Goal: Task Accomplishment & Management: Manage account settings

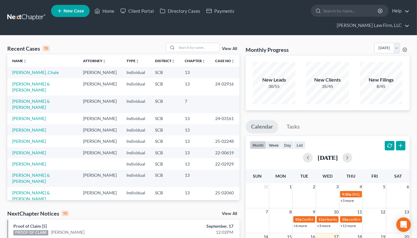
drag, startPoint x: 351, startPoint y: 31, endPoint x: 331, endPoint y: 33, distance: 19.8
click at [351, 36] on div "Recent Cases 15 View All Name unfold_more expand_more expand_less Attorney unfo…" at bounding box center [208, 243] width 417 height 414
click at [181, 43] on input "search" at bounding box center [198, 47] width 43 height 9
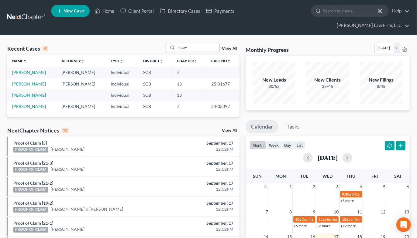
type input "mazy"
click at [30, 70] on link "[PERSON_NAME]" at bounding box center [29, 72] width 34 height 5
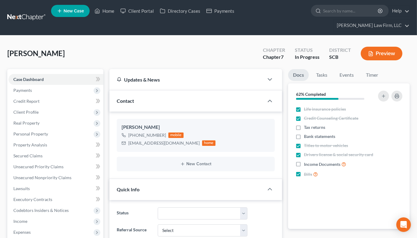
select select "1"
click at [29, 153] on span "Secured Claims" at bounding box center [27, 155] width 29 height 5
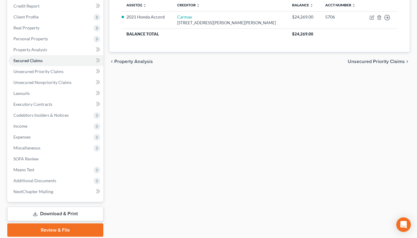
scroll to position [105, 0]
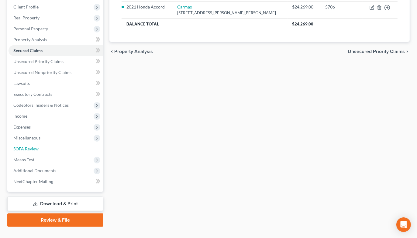
click at [36, 146] on span "SOFA Review" at bounding box center [25, 148] width 25 height 5
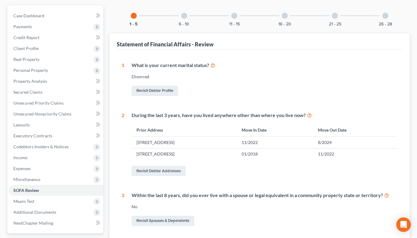
scroll to position [19, 0]
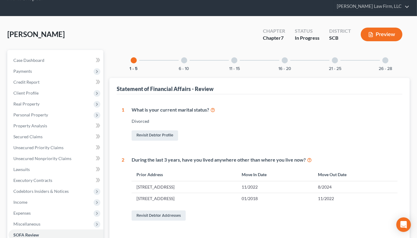
click at [184, 57] on div at bounding box center [184, 60] width 6 height 6
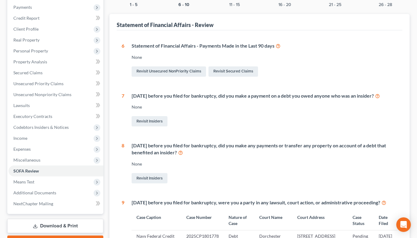
scroll to position [188, 0]
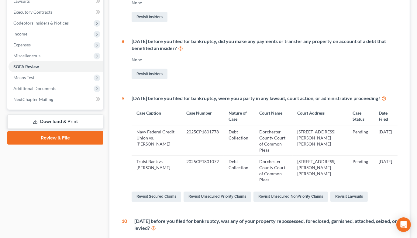
drag, startPoint x: 379, startPoint y: 57, endPoint x: 363, endPoint y: 70, distance: 20.7
click at [379, 68] on div "Revisit Insiders" at bounding box center [265, 74] width 266 height 13
click at [344, 192] on link "Revisit Lawsuits" at bounding box center [348, 197] width 37 height 10
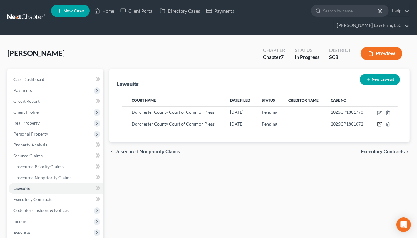
click at [380, 123] on icon "button" at bounding box center [380, 124] width 3 height 3
select select "42"
select select "0"
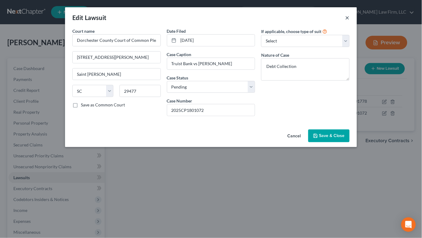
click at [348, 17] on button "×" at bounding box center [347, 17] width 4 height 7
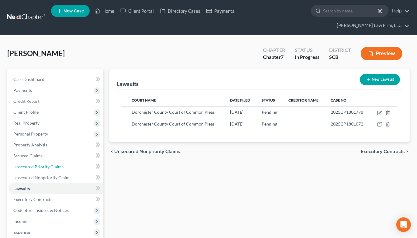
click at [54, 164] on span "Unsecured Priority Claims" at bounding box center [38, 166] width 50 height 5
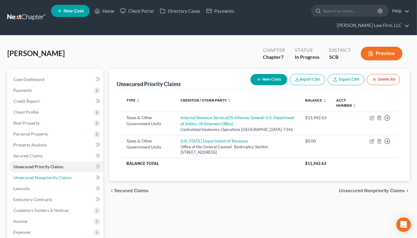
click at [53, 175] on span "Unsecured Nonpriority Claims" at bounding box center [42, 177] width 58 height 5
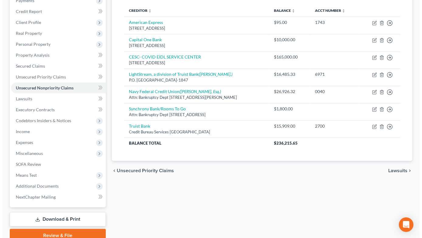
scroll to position [105, 0]
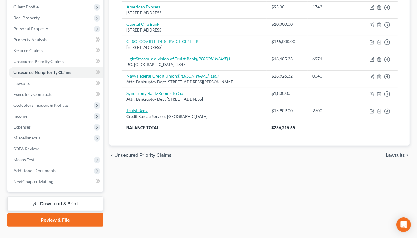
click at [141, 108] on link "Truist Bank" at bounding box center [136, 110] width 21 height 5
select select "28"
select select "1"
select select "0"
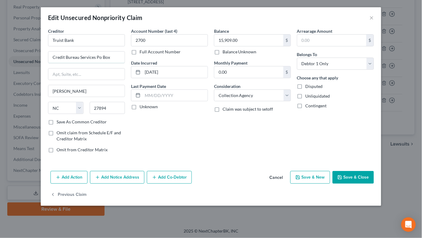
click at [98, 58] on input "Credit Bureau Services Po Box" at bounding box center [86, 58] width 76 height 12
click at [108, 39] on input "Truist Bank" at bounding box center [86, 40] width 77 height 12
click at [109, 180] on button "Add Notice Address" at bounding box center [117, 177] width 54 height 13
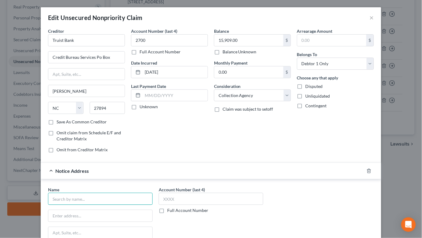
click at [100, 199] on input "text" at bounding box center [100, 199] width 105 height 12
type input "Truist"
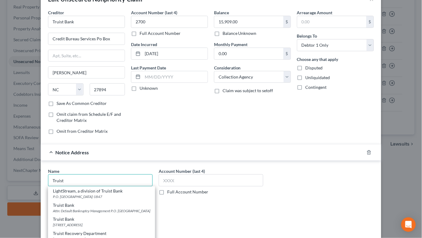
scroll to position [34, 0]
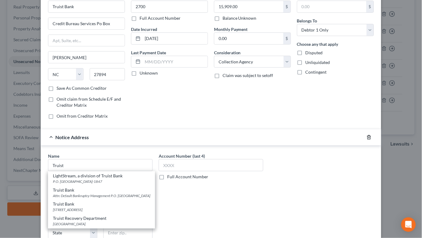
click at [366, 140] on icon "button" at bounding box center [368, 137] width 5 height 5
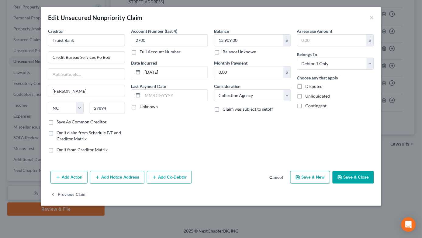
scroll to position [0, 0]
click at [92, 41] on input "Truist Bank" at bounding box center [86, 40] width 77 height 12
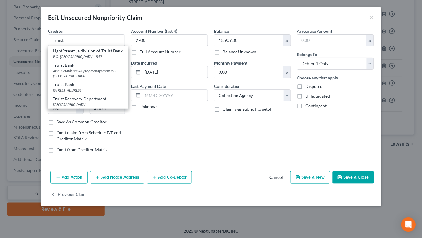
click at [86, 75] on div "Attn: Default Bankruptcy Management P.O. Box 85092, Richmond, VA 23286" at bounding box center [88, 73] width 70 height 10
type input "Truist Bank"
type input "Attn: Default Bankruptcy Management"
type input "P.O. Box 85092"
type input "Richmond"
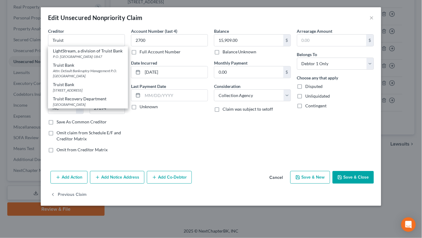
select select "48"
type input "23286"
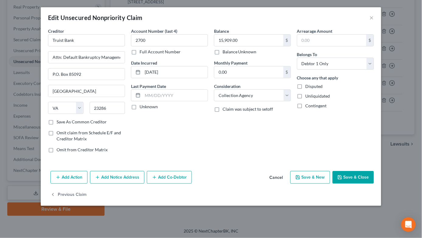
click at [123, 176] on button "Add Notice Address" at bounding box center [117, 177] width 54 height 13
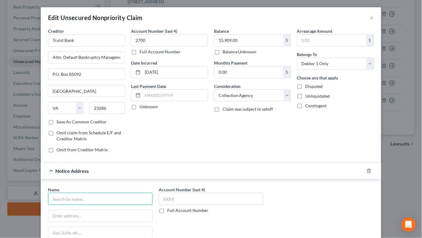
click at [109, 197] on input "text" at bounding box center [100, 199] width 105 height 12
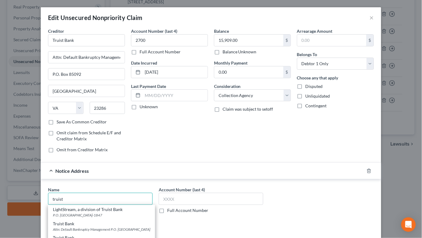
scroll to position [34, 0]
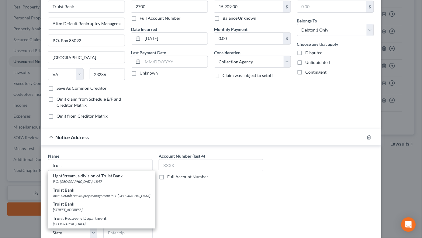
click at [94, 213] on div "PO Box 1847, Wilson, NC 27894" at bounding box center [101, 210] width 97 height 5
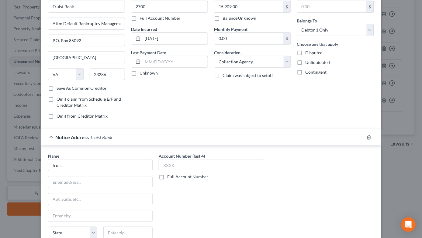
type input "Truist Bank"
type input "PO Box 1847"
type input "Wilson"
select select "28"
type input "27894"
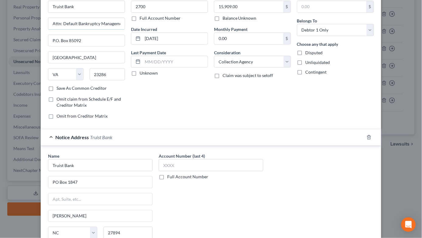
click at [85, 25] on input "Attn: Default Bankruptcy Management" at bounding box center [86, 24] width 76 height 12
drag, startPoint x: 67, startPoint y: 38, endPoint x: 40, endPoint y: 37, distance: 27.1
click at [41, 37] on div "Creditor * Truist Bank Attn: Default Bankruptcy Management P.O. Box 85092 Richm…" at bounding box center [211, 130] width 340 height 272
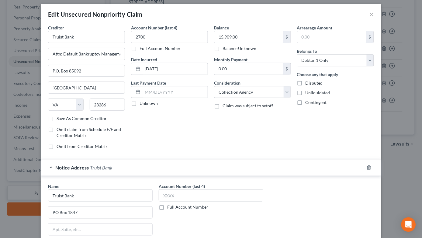
scroll to position [0, 0]
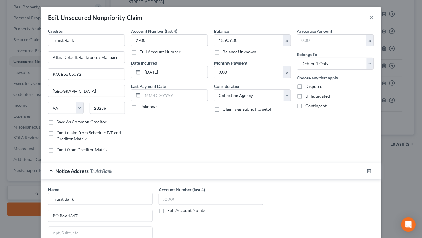
drag, startPoint x: 368, startPoint y: 19, endPoint x: 344, endPoint y: 12, distance: 24.8
click at [369, 19] on button "×" at bounding box center [371, 17] width 4 height 7
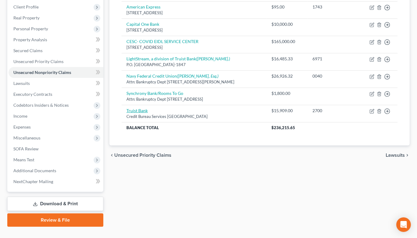
click at [146, 108] on link "Truist Bank" at bounding box center [136, 110] width 21 height 5
select select "28"
select select "1"
select select "0"
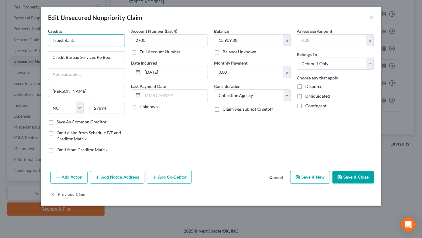
click at [91, 38] on input "Truist Bank" at bounding box center [86, 40] width 77 height 12
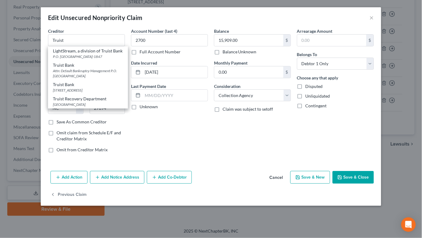
click at [87, 75] on div "Attn: Default Bankruptcy Management P.O. Box 85092, Richmond, VA 23286" at bounding box center [88, 73] width 70 height 10
type input "Truist Bank"
type input "Attn: Default Bankruptcy Management"
type input "P.O. Box 85092"
type input "Richmond"
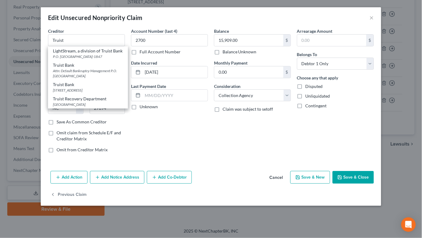
select select "48"
type input "23286"
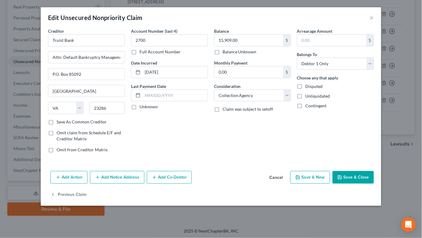
click at [114, 180] on button "Add Notice Address" at bounding box center [117, 177] width 54 height 13
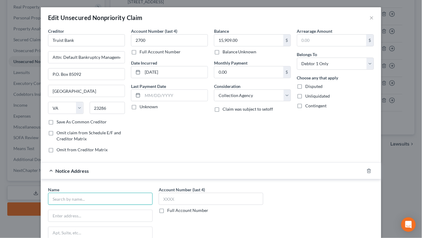
click at [119, 203] on input "text" at bounding box center [100, 199] width 105 height 12
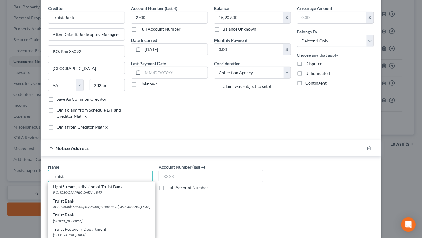
scroll to position [34, 0]
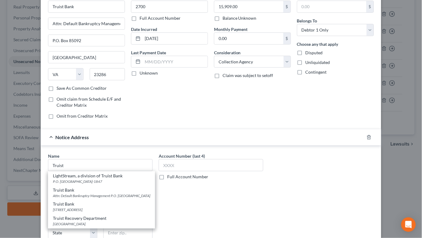
click at [92, 213] on div "PO Box 1847, Wilson, NC 27894" at bounding box center [101, 210] width 97 height 5
type input "Truist Bank"
type input "PO Box 1847"
type input "Wilson"
select select "28"
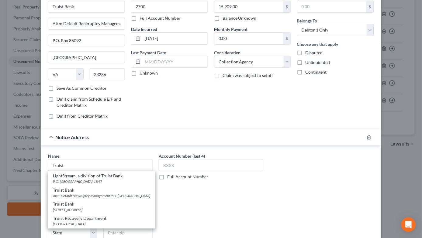
type input "27894"
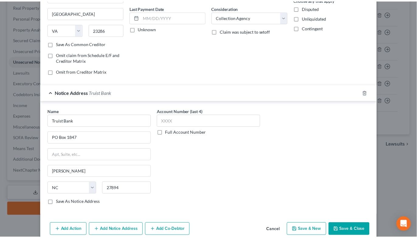
scroll to position [107, 0]
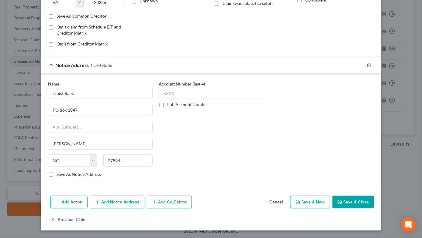
click at [343, 202] on button "Save & Close" at bounding box center [352, 202] width 41 height 13
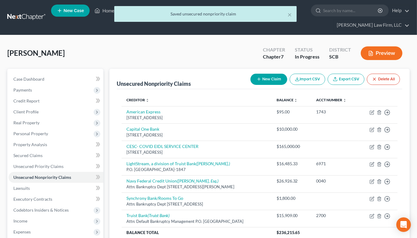
scroll to position [0, 0]
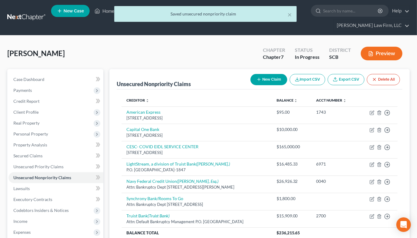
click at [22, 13] on div "× Saved unsecured nonpriority claim" at bounding box center [205, 15] width 417 height 19
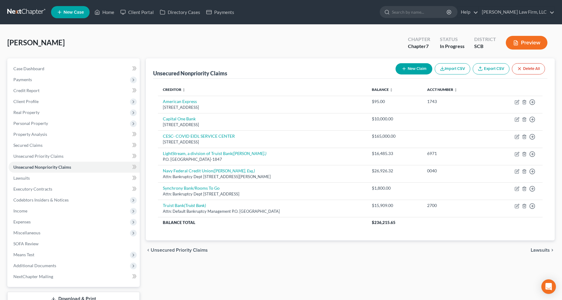
click at [31, 2] on nav "Home New Case Client Portal Directory Cases Payments [PERSON_NAME] Law Firm, LL…" at bounding box center [281, 12] width 562 height 24
click at [32, 7] on link at bounding box center [26, 12] width 39 height 11
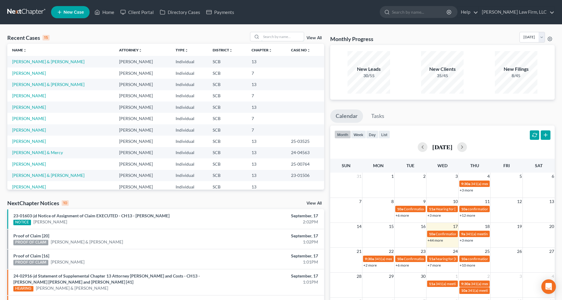
drag, startPoint x: 279, startPoint y: 35, endPoint x: 284, endPoint y: 35, distance: 5.8
click at [279, 35] on input "search" at bounding box center [282, 36] width 43 height 9
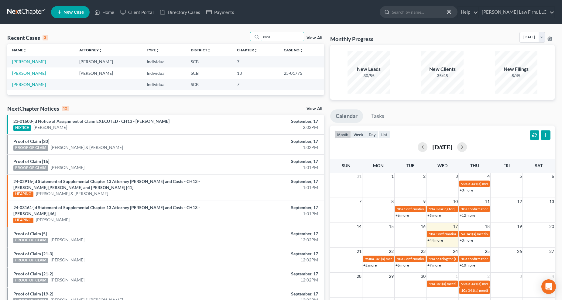
type input "cara"
click at [31, 63] on link "[PERSON_NAME]" at bounding box center [29, 61] width 34 height 5
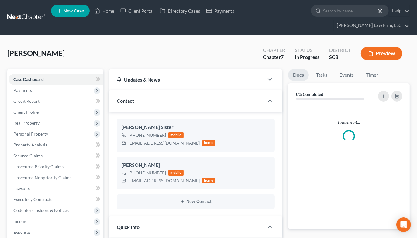
select select "0"
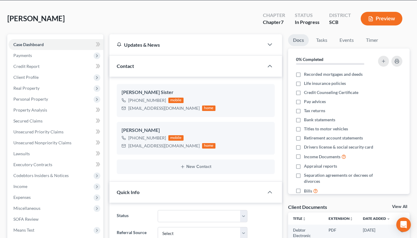
scroll to position [67, 0]
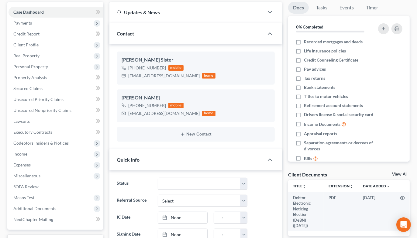
click at [32, 53] on span "Real Property" at bounding box center [26, 55] width 26 height 5
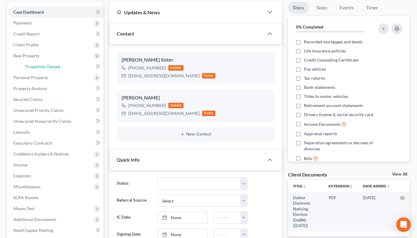
click at [32, 64] on span "Properties Owned" at bounding box center [43, 66] width 35 height 5
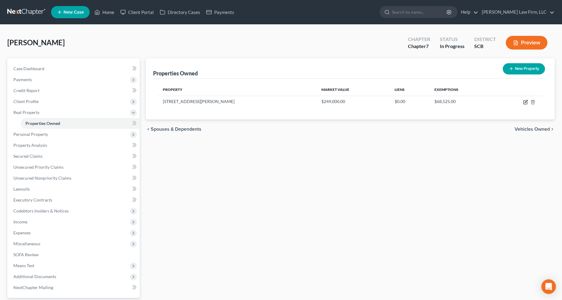
click at [525, 101] on icon "button" at bounding box center [525, 102] width 5 height 5
select select "42"
select select "3"
select select "7"
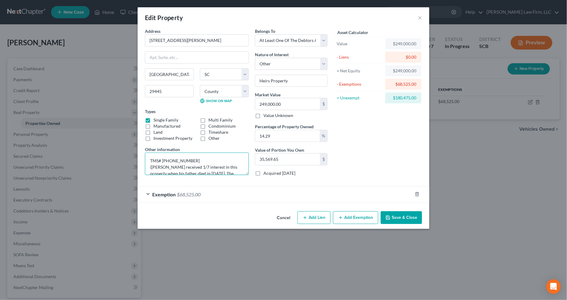
click at [201, 166] on textarea "TMS# 244-09-04-042 (Mr. Caraviello received 1/7 interest in this property when …" at bounding box center [197, 164] width 104 height 22
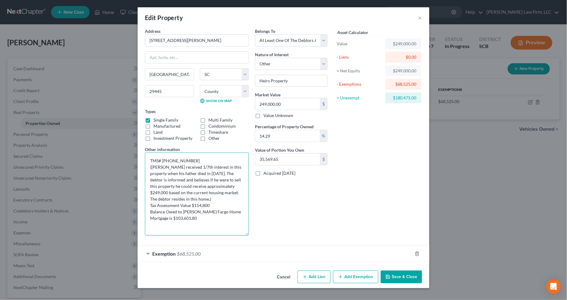
drag, startPoint x: 247, startPoint y: 174, endPoint x: 260, endPoint y: 234, distance: 61.8
click at [260, 234] on div "Address * 111 Wells Road Goose Creek State AL AK AR AZ CA CO CT DE DC FL GA GU …" at bounding box center [236, 134] width 189 height 212
click at [238, 192] on textarea "TMS# 244-09-04-042 (Mr. Caraviello received 1/7th interest in this property whe…" at bounding box center [197, 194] width 104 height 83
type textarea "TMS# 244-09-04-042 (Mr. Caraviello received 1/7th interest in this property whe…"
click at [401, 273] on button "Save & Close" at bounding box center [401, 276] width 41 height 13
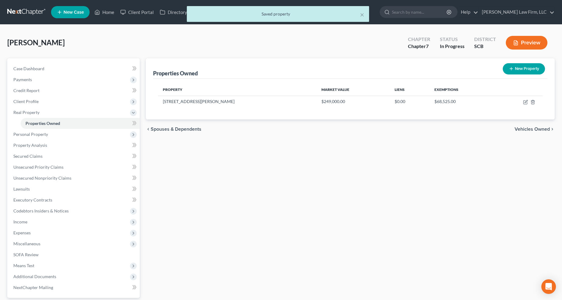
click at [30, 235] on span "Expenses" at bounding box center [74, 232] width 131 height 11
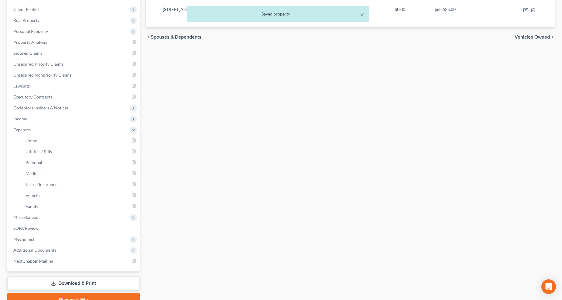
scroll to position [120, 0]
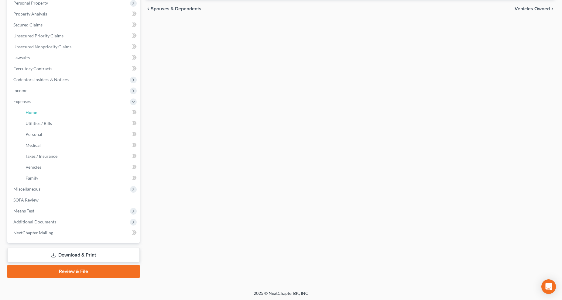
click at [35, 111] on span "Home" at bounding box center [32, 112] width 12 height 5
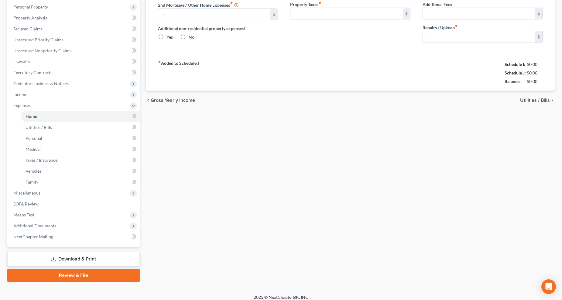
type input "784.67"
type input "0.00"
radio input "true"
type input "0.00"
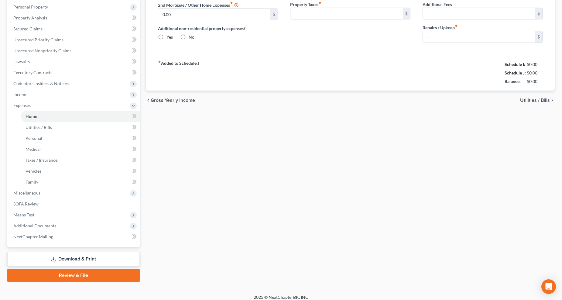
type input "0.00"
type input "80.00"
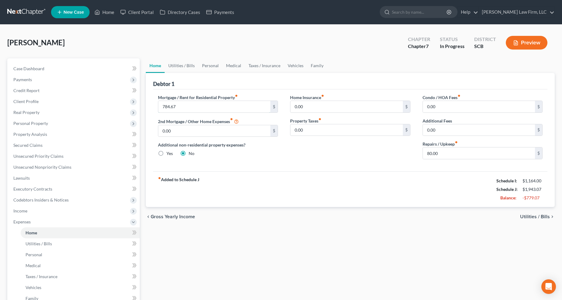
click at [194, 104] on input "784.67" at bounding box center [214, 107] width 112 height 12
type input "200"
click at [320, 64] on link "Family" at bounding box center [317, 65] width 20 height 15
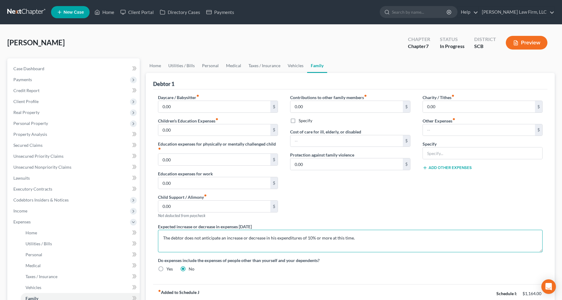
click at [160, 238] on textarea "The debtor does not anticipate an increase or decrease in his expenditures of 1…" at bounding box center [350, 241] width 385 height 22
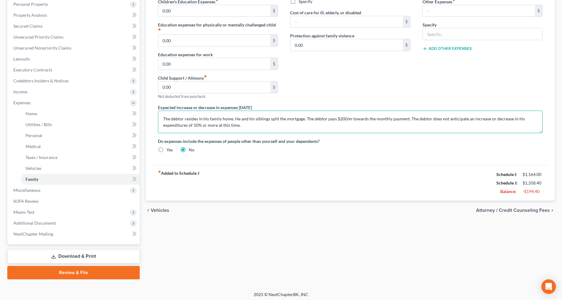
scroll to position [120, 0]
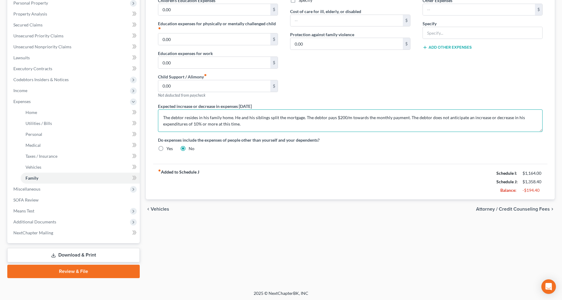
type textarea "The debtor resides in his family home. He and his siblings split the mortgage. …"
click at [511, 209] on span "Attorney / Credit Counseling Fees" at bounding box center [513, 209] width 74 height 5
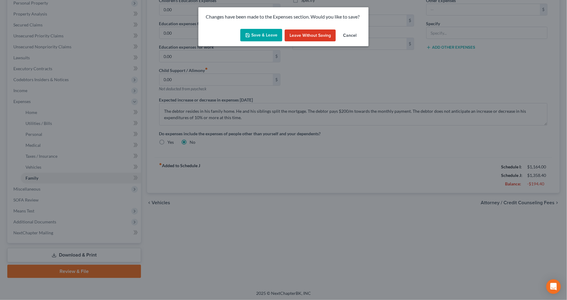
click at [275, 30] on button "Save & Leave" at bounding box center [261, 35] width 42 height 13
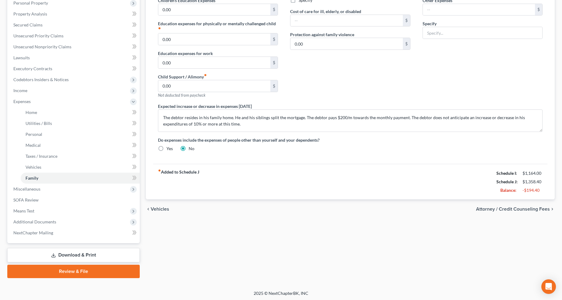
select select "0"
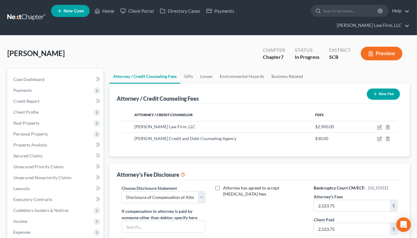
scroll to position [160, 0]
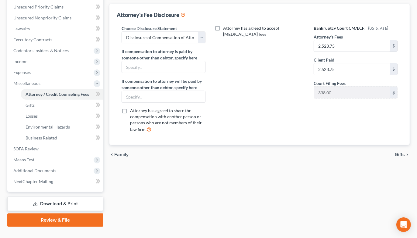
click at [70, 197] on link "Download & Print" at bounding box center [55, 204] width 96 height 14
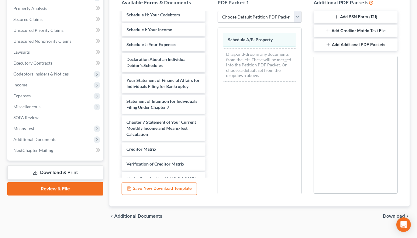
scroll to position [135, 0]
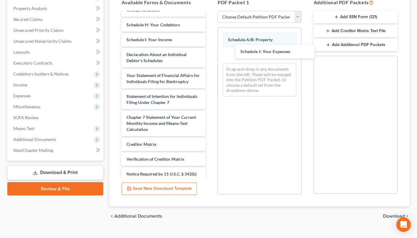
drag, startPoint x: 148, startPoint y: 47, endPoint x: 269, endPoint y: 50, distance: 120.6
click at [210, 50] on div "Schedule J: Your Expenses Debtor Electronic Noticing Election (DeBN) (09/16/202…" at bounding box center [164, 40] width 94 height 324
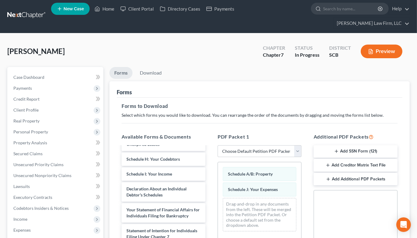
scroll to position [2, 0]
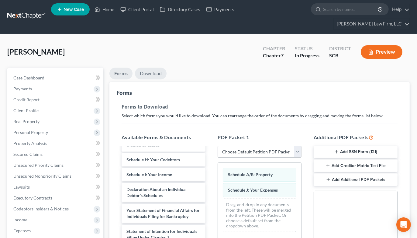
click at [143, 68] on link "Download" at bounding box center [151, 74] width 32 height 12
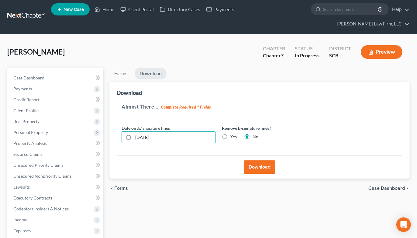
drag, startPoint x: 158, startPoint y: 125, endPoint x: 103, endPoint y: 133, distance: 56.2
click at [103, 133] on div "Petition Navigation Case Dashboard Payments Invoices Payments Payments Credit R…" at bounding box center [208, 199] width 408 height 263
drag, startPoint x: 224, startPoint y: 126, endPoint x: 241, endPoint y: 136, distance: 19.6
click at [230, 134] on label "Yes" at bounding box center [233, 137] width 6 height 6
click at [233, 134] on input "Yes" at bounding box center [235, 136] width 4 height 4
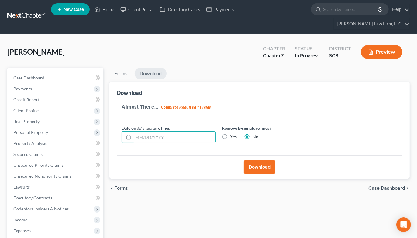
radio input "true"
radio input "false"
click at [266, 161] on button "Download" at bounding box center [260, 167] width 32 height 13
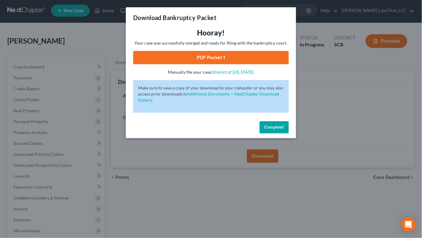
click at [236, 55] on link "PDF Packet 1" at bounding box center [211, 57] width 156 height 13
click at [70, 43] on div "Download Bankruptcy Packet Hooray! Your case was successfully merged and ready …" at bounding box center [211, 119] width 422 height 238
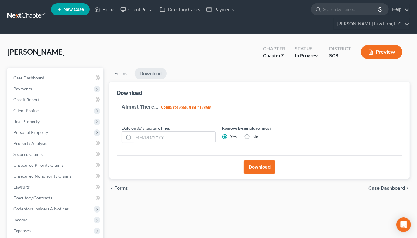
drag, startPoint x: 12, startPoint y: 26, endPoint x: 14, endPoint y: 30, distance: 4.4
click at [12, 34] on div "Caraviello, Donald Upgraded Chapter Chapter 7 Status In Progress District SCB P…" at bounding box center [208, 188] width 417 height 309
click at [24, 105] on span "Client Profile" at bounding box center [56, 110] width 95 height 11
click at [38, 119] on span "Filing Information" at bounding box center [43, 121] width 34 height 5
select select "1"
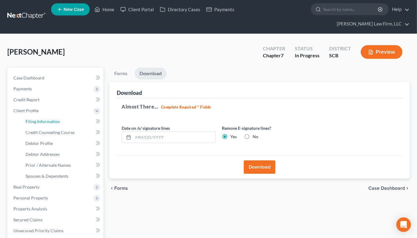
select select "0"
select select "42"
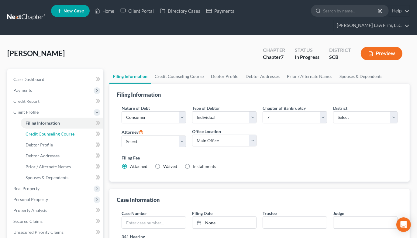
drag, startPoint x: 40, startPoint y: 123, endPoint x: 39, endPoint y: 130, distance: 7.2
click at [40, 132] on span "Credit Counseling Course" at bounding box center [50, 134] width 49 height 5
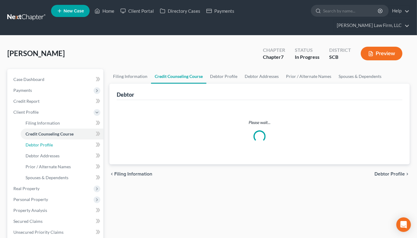
click at [38, 142] on span "Debtor Profile" at bounding box center [39, 144] width 27 height 5
select select "0"
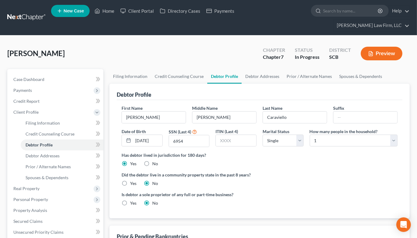
radio input "true"
drag, startPoint x: 13, startPoint y: 39, endPoint x: 11, endPoint y: 48, distance: 9.3
click at [13, 49] on span "Caraviello, Donald" at bounding box center [35, 53] width 57 height 9
click at [23, 219] on span "Secured Claims" at bounding box center [27, 221] width 29 height 5
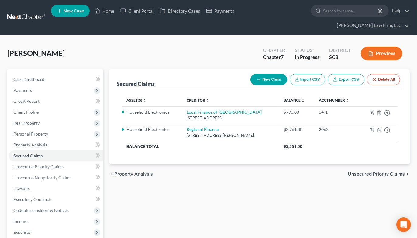
click at [12, 36] on div "Caraviello, Donald Upgraded Chapter Chapter 7 Status In Progress District SCB P…" at bounding box center [208, 190] width 417 height 309
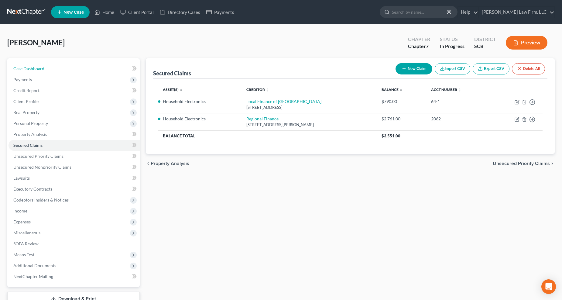
click at [82, 68] on link "Case Dashboard" at bounding box center [74, 68] width 131 height 11
select select "3"
select select "0"
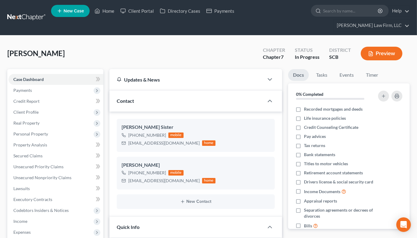
click at [34, 12] on link at bounding box center [26, 17] width 39 height 11
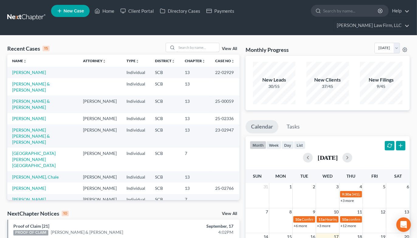
click at [203, 43] on input "search" at bounding box center [198, 47] width 43 height 9
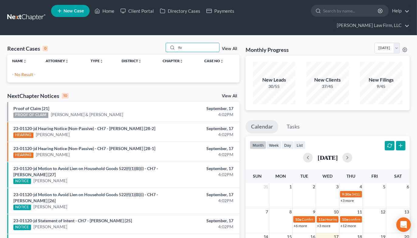
type input "f"
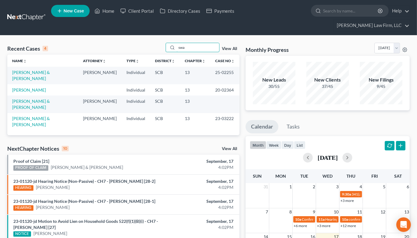
type input "swa"
click at [40, 70] on link "Swanson, Chad & Heidi" at bounding box center [31, 75] width 38 height 11
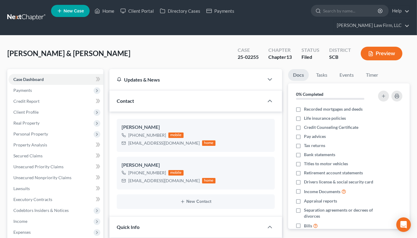
select select "0"
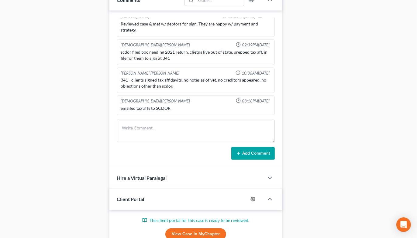
scroll to position [422, 0]
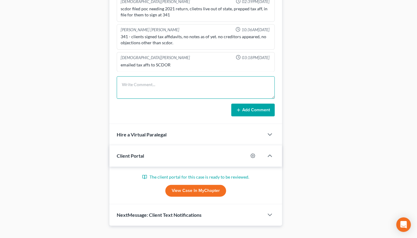
click at [225, 77] on textarea at bounding box center [196, 88] width 158 height 22
type textarea "Returned call & spoke w/ debtor about OCP. He's happy."
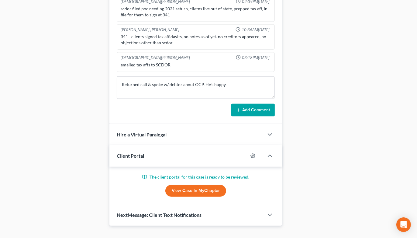
click at [256, 104] on button "Add Comment" at bounding box center [252, 110] width 43 height 13
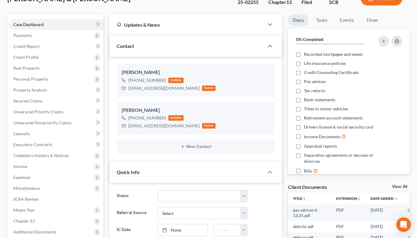
scroll to position [0, 0]
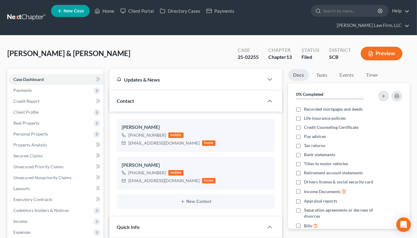
click at [35, 12] on link at bounding box center [26, 17] width 39 height 11
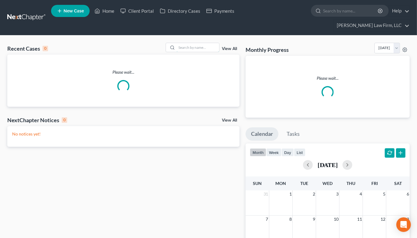
click at [186, 43] on input "search" at bounding box center [198, 47] width 43 height 9
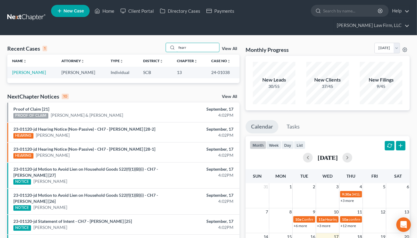
type input "fearr"
click at [39, 70] on link "[PERSON_NAME]" at bounding box center [29, 72] width 34 height 5
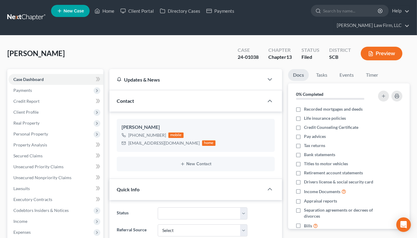
select select "2"
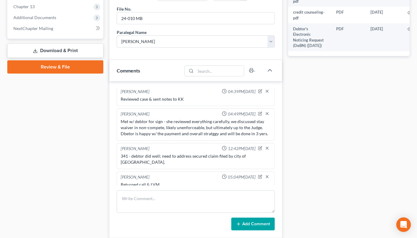
scroll to position [2, 0]
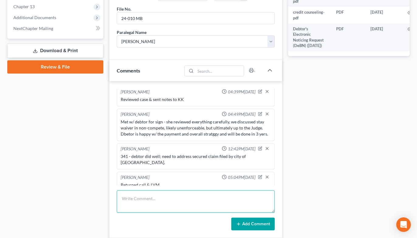
click at [176, 196] on textarea at bounding box center [196, 202] width 158 height 22
type textarea "Returned call & LVM"
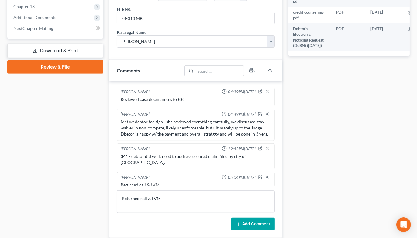
click at [249, 218] on button "Add Comment" at bounding box center [252, 224] width 43 height 13
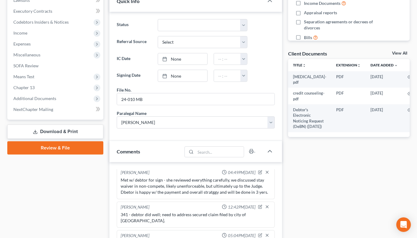
scroll to position [0, 0]
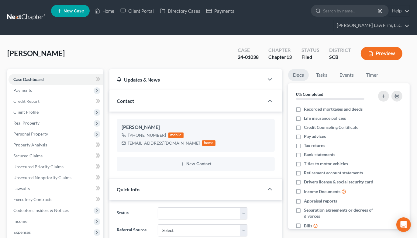
click at [26, 12] on link at bounding box center [26, 17] width 39 height 11
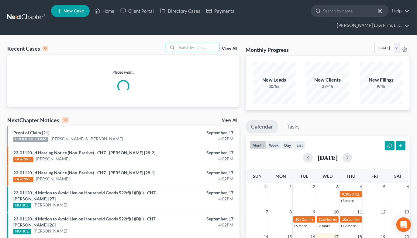
click at [187, 43] on input "search" at bounding box center [198, 47] width 43 height 9
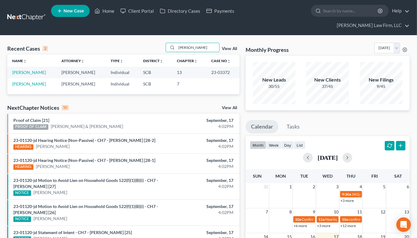
type input "[PERSON_NAME]"
click at [23, 70] on link "[PERSON_NAME]" at bounding box center [29, 72] width 34 height 5
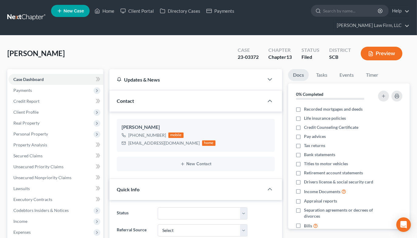
select select "0"
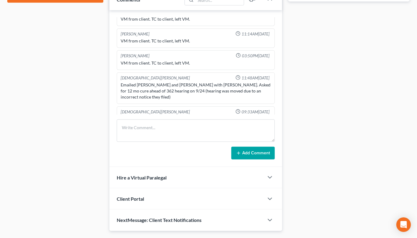
scroll to position [346, 0]
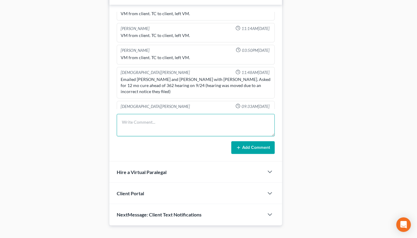
click at [144, 123] on textarea at bounding box center [196, 125] width 158 height 22
type textarea "Returned call & spoke w/d ebtor calling to cehck on 362 for 9/24"
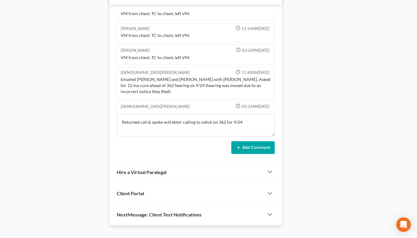
click at [259, 142] on button "Add Comment" at bounding box center [252, 148] width 43 height 13
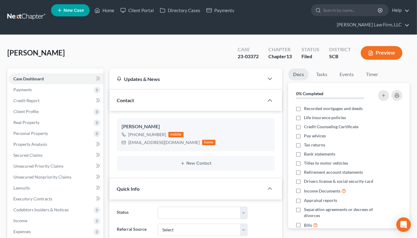
scroll to position [0, 0]
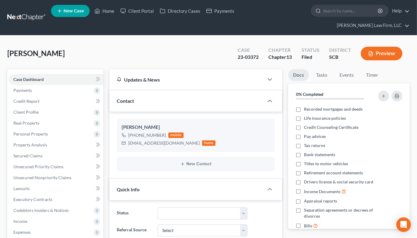
click at [36, 13] on link at bounding box center [26, 17] width 39 height 11
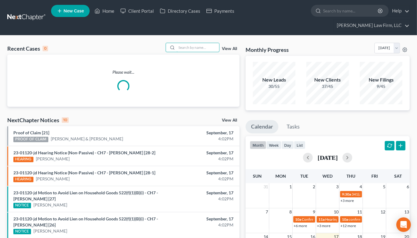
click at [187, 43] on input "search" at bounding box center [198, 47] width 43 height 9
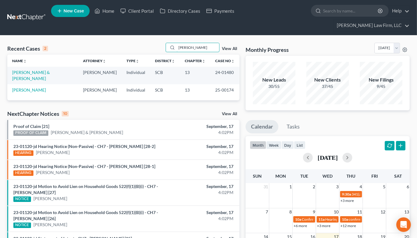
type input "[PERSON_NAME]"
click at [32, 87] on link "[PERSON_NAME]" at bounding box center [29, 89] width 34 height 5
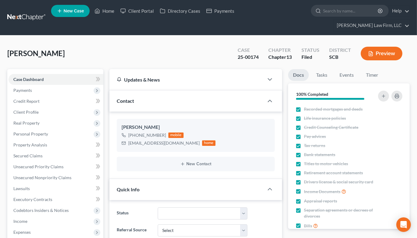
select select "1"
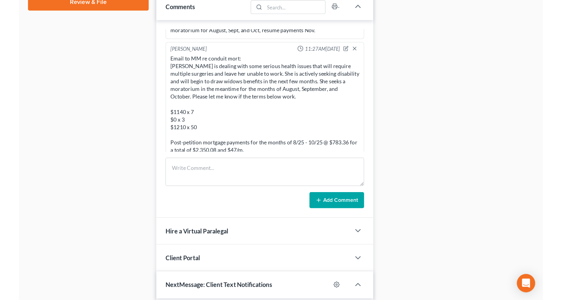
scroll to position [324, 0]
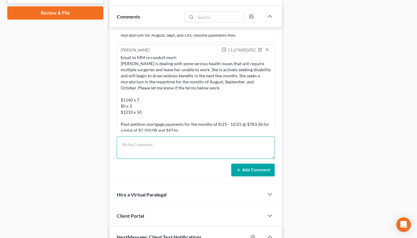
click at [165, 138] on textarea at bounding box center [196, 148] width 158 height 22
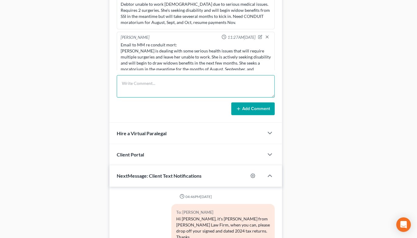
scroll to position [353, 0]
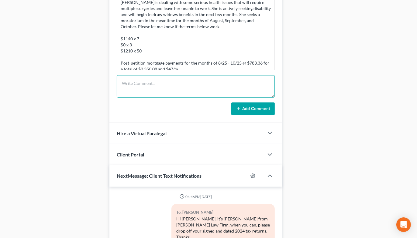
click at [187, 75] on textarea at bounding box center [196, 86] width 158 height 22
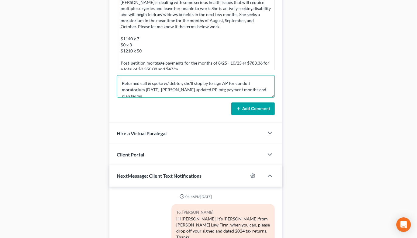
scroll to position [1, 0]
type textarea "Returned call & spoke w/ debtor, she'll stop by to sign AP for conduit moratori…"
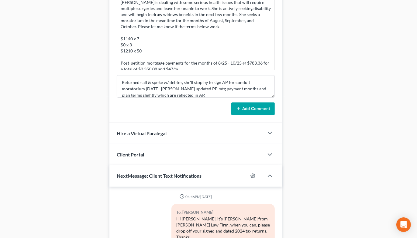
click at [251, 103] on button "Add Comment" at bounding box center [252, 109] width 43 height 13
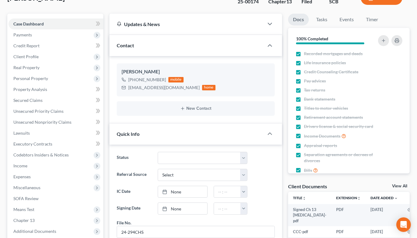
scroll to position [0, 0]
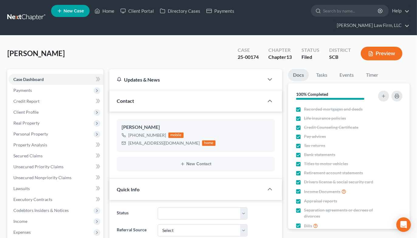
click at [30, 12] on link at bounding box center [26, 17] width 39 height 11
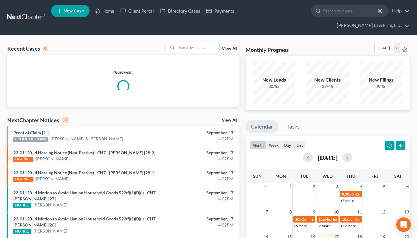
click at [199, 43] on input "search" at bounding box center [198, 47] width 43 height 9
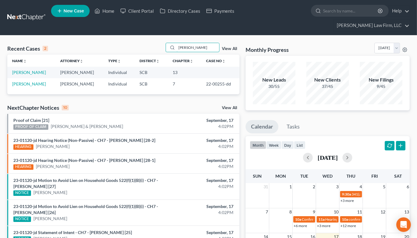
type input "[PERSON_NAME]"
click at [23, 70] on link "[PERSON_NAME]" at bounding box center [29, 72] width 34 height 5
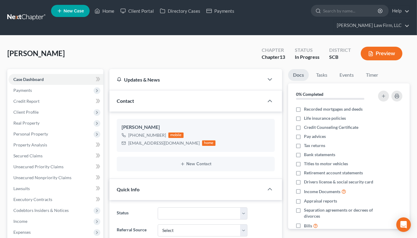
select select "0"
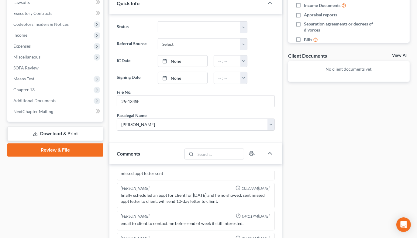
scroll to position [202, 0]
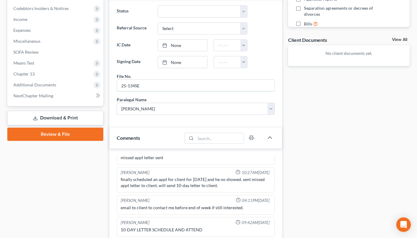
click at [179, 80] on input "25-134SE" at bounding box center [195, 86] width 157 height 12
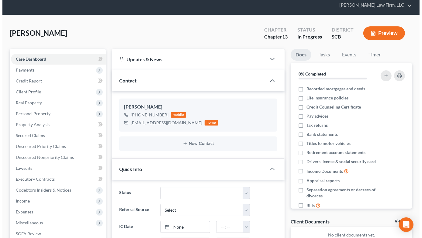
scroll to position [0, 0]
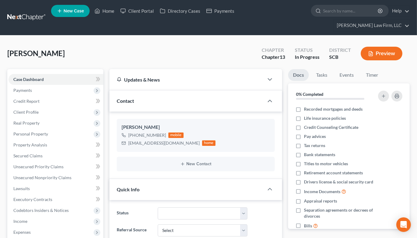
click at [34, 121] on span "Real Property" at bounding box center [26, 123] width 26 height 5
click at [34, 132] on span "Properties Owned" at bounding box center [43, 134] width 35 height 5
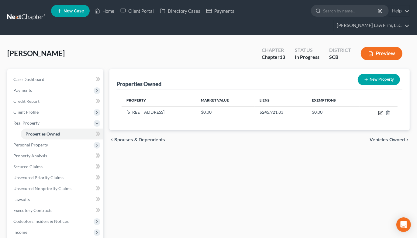
click at [378, 111] on icon "button" at bounding box center [380, 113] width 5 height 5
select select "42"
select select "0"
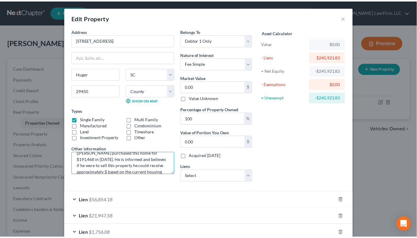
scroll to position [27, 0]
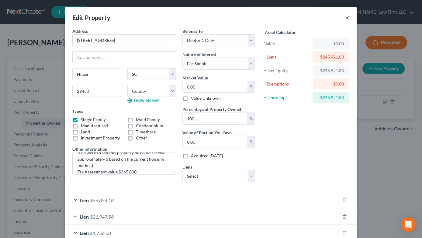
click at [345, 19] on button "×" at bounding box center [347, 17] width 4 height 7
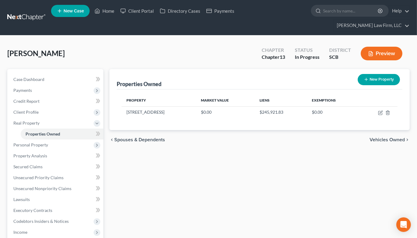
click at [28, 88] on span "Payments" at bounding box center [22, 90] width 19 height 5
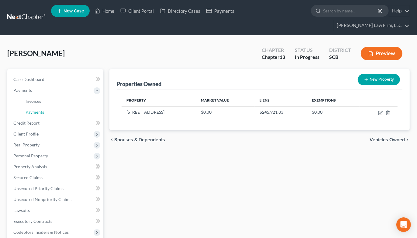
click at [31, 110] on span "Payments" at bounding box center [35, 112] width 19 height 5
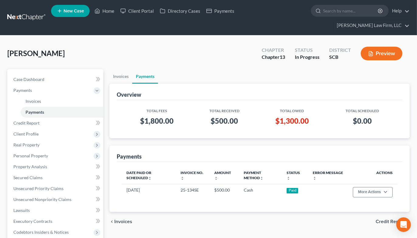
click at [40, 12] on link at bounding box center [26, 17] width 39 height 11
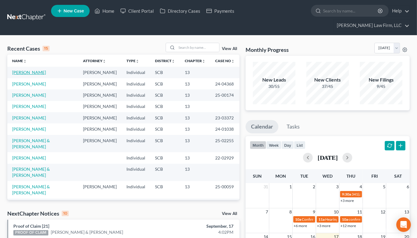
click at [33, 70] on link "[PERSON_NAME]" at bounding box center [29, 72] width 34 height 5
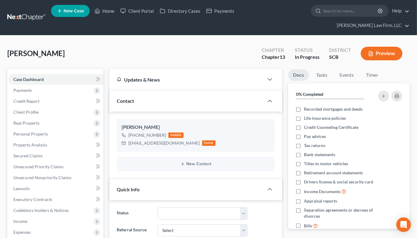
select select "0"
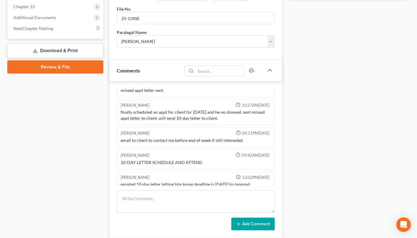
scroll to position [147, 0]
click at [177, 191] on textarea at bounding box center [196, 202] width 158 height 22
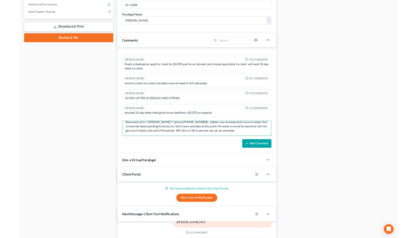
scroll to position [260, 0]
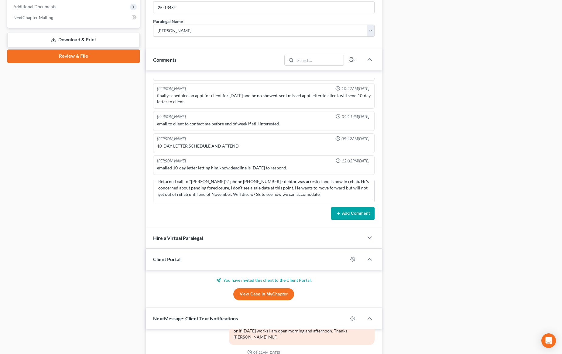
click at [421, 185] on div "Docs Tasks Events Timer 0% Completed Nothing here yet! Recorded mortgages and d…" at bounding box center [471, 127] width 173 height 677
click at [421, 184] on div "Docs Tasks Events Timer 0% Completed Nothing here yet! Recorded mortgages and d…" at bounding box center [471, 127] width 173 height 677
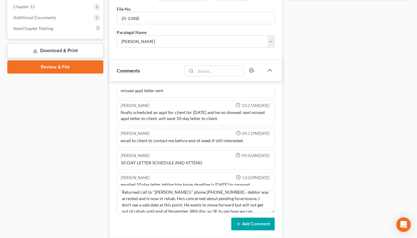
scroll to position [296, 0]
click at [259, 197] on textarea "Returned call to "Ben's" phone 415-312-3410 - debtor was arrested and is now in…" at bounding box center [196, 202] width 158 height 22
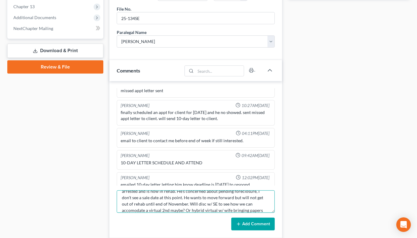
scroll to position [20, 0]
type textarea "Returned call to "Ben's" phone 415-312-3410 - debtor was arrested and is now in…"
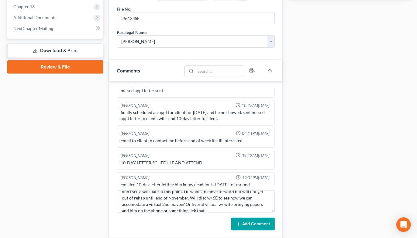
click at [250, 218] on button "Add Comment" at bounding box center [252, 224] width 43 height 13
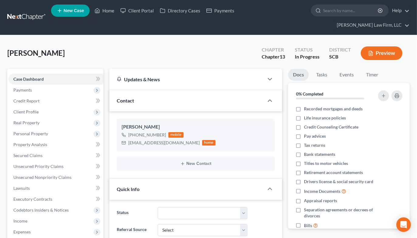
scroll to position [0, 0]
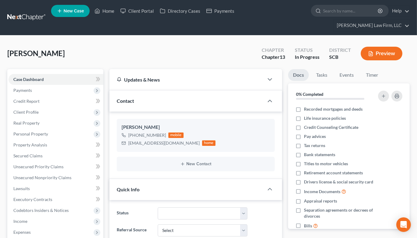
click at [27, 6] on nav "Home New Case Client Portal Directory Cases Payments Meredith Law Firm, LLC ehe…" at bounding box center [208, 17] width 417 height 35
click at [32, 13] on link at bounding box center [26, 17] width 39 height 11
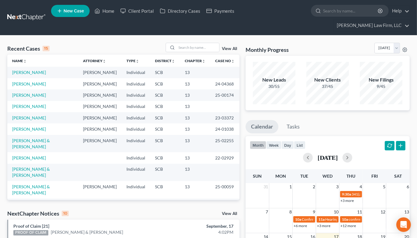
click at [189, 43] on input "search" at bounding box center [198, 47] width 43 height 9
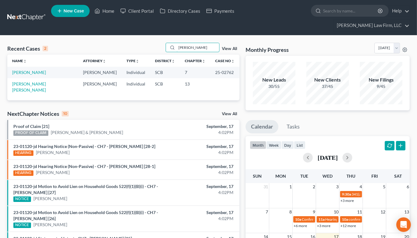
type input "[PERSON_NAME]"
click at [29, 70] on link "[PERSON_NAME]" at bounding box center [29, 72] width 34 height 5
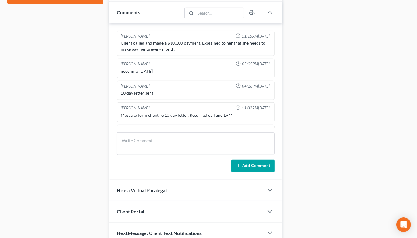
select select "2"
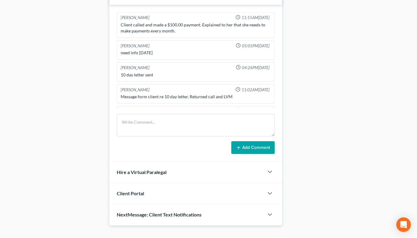
scroll to position [171, 0]
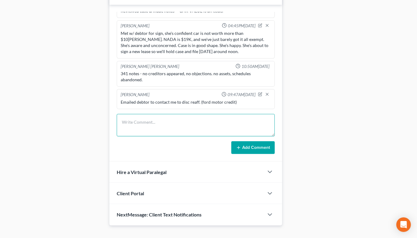
click at [180, 117] on textarea at bounding box center [196, 125] width 158 height 22
type textarea "Returned call & LVM"
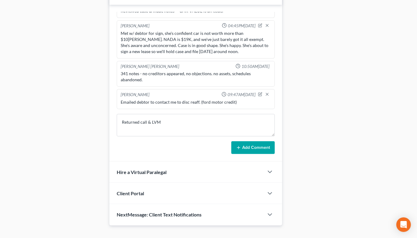
click at [249, 142] on button "Add Comment" at bounding box center [252, 148] width 43 height 13
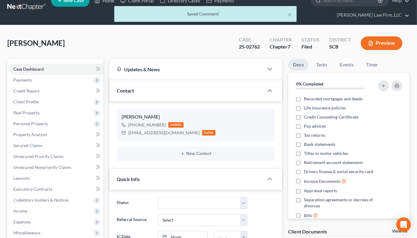
scroll to position [0, 0]
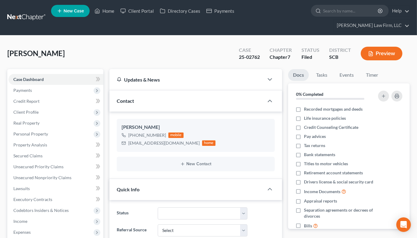
click at [28, 12] on link at bounding box center [26, 17] width 39 height 11
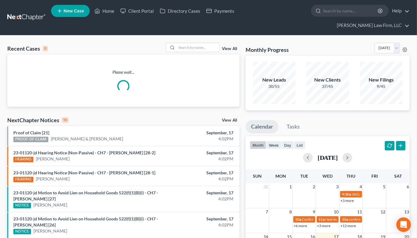
click at [213, 43] on input "search" at bounding box center [198, 47] width 43 height 9
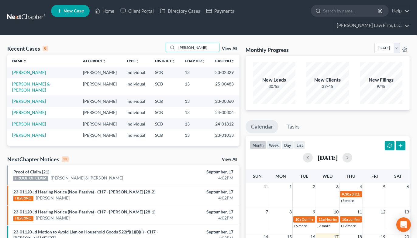
type input "[PERSON_NAME]"
click at [35, 138] on link "[PERSON_NAME]" at bounding box center [29, 135] width 34 height 5
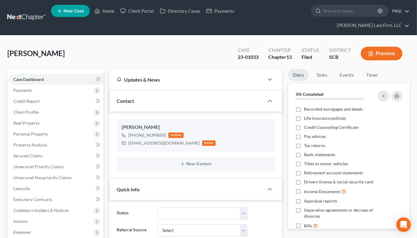
select select "0"
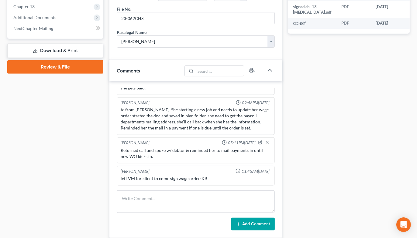
scroll to position [318, 0]
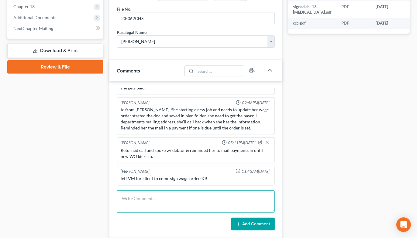
drag, startPoint x: 171, startPoint y: 193, endPoint x: 174, endPoint y: 193, distance: 3.4
click at [171, 193] on textarea at bounding box center [196, 202] width 158 height 22
click at [204, 196] on textarea "Returned call & spoke w/ debtor about job loss and payments. She'll set up on […" at bounding box center [196, 202] width 158 height 22
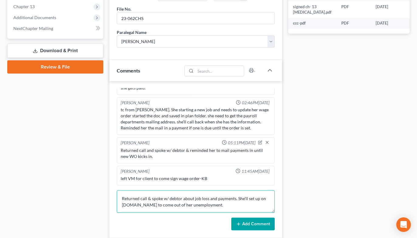
type textarea "Returned call & spoke w/ debtor about job loss and payments. She'll set up on […"
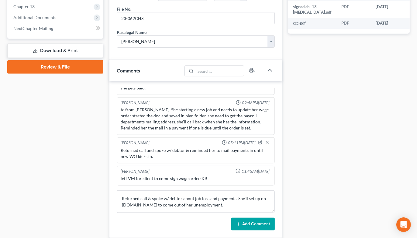
click at [247, 218] on button "Add Comment" at bounding box center [252, 224] width 43 height 13
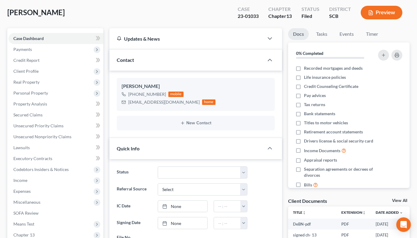
scroll to position [0, 0]
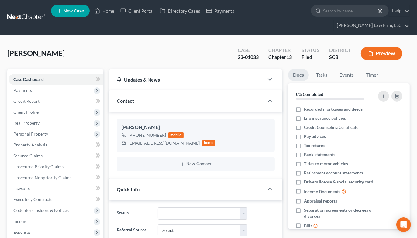
click at [31, 12] on link at bounding box center [26, 17] width 39 height 11
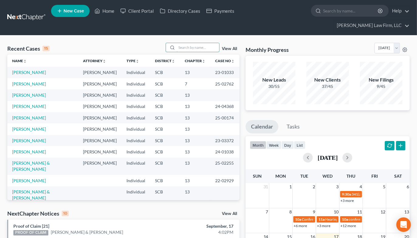
click at [187, 43] on input "search" at bounding box center [198, 47] width 43 height 9
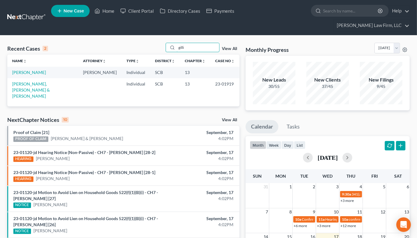
click at [203, 43] on input "gilli" at bounding box center [198, 47] width 43 height 9
click at [188, 43] on input "gilli" at bounding box center [198, 47] width 43 height 9
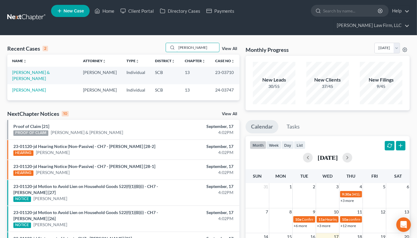
type input "neese"
click at [37, 70] on link "[PERSON_NAME] & [PERSON_NAME]" at bounding box center [31, 75] width 38 height 11
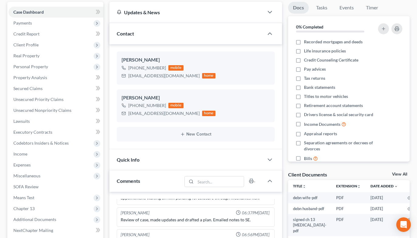
scroll to position [270, 0]
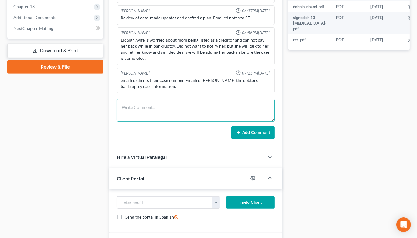
click at [174, 99] on textarea at bounding box center [196, 110] width 158 height 22
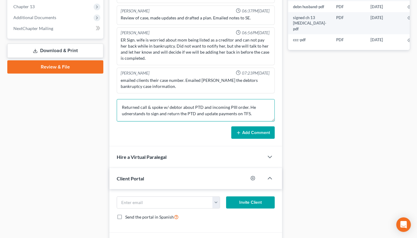
type textarea "Returned call & spoke w/ debtor about PTD and incoming PIII order. He udnerstan…"
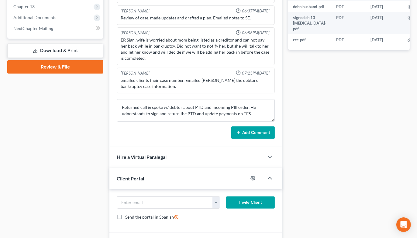
click at [249, 127] on button "Add Comment" at bounding box center [252, 133] width 43 height 13
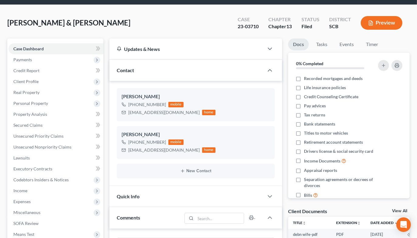
scroll to position [0, 0]
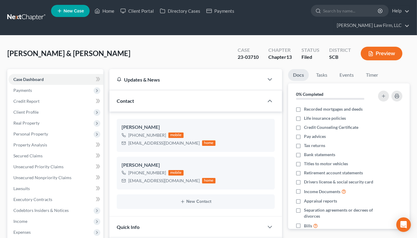
click at [34, 12] on link at bounding box center [26, 17] width 39 height 11
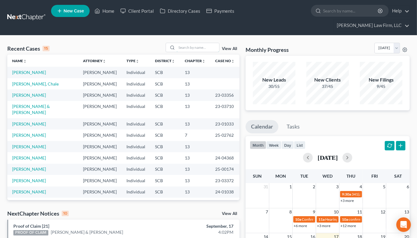
click at [203, 43] on input "search" at bounding box center [198, 47] width 43 height 9
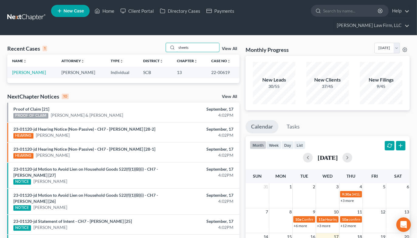
type input "sheets"
click at [32, 70] on link "[PERSON_NAME]" at bounding box center [29, 72] width 34 height 5
select select "6"
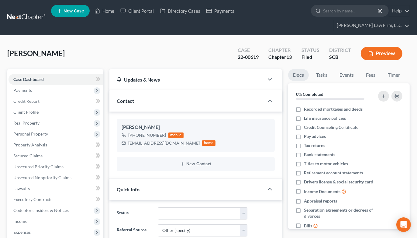
select select "0"
click at [38, 227] on span "Expenses" at bounding box center [56, 232] width 95 height 11
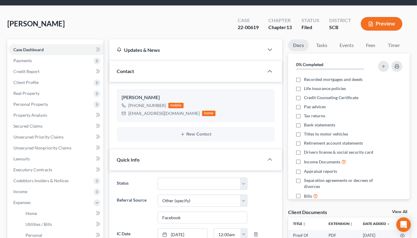
scroll to position [34, 0]
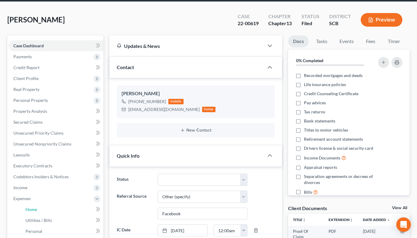
click at [35, 207] on span "Home" at bounding box center [32, 209] width 12 height 5
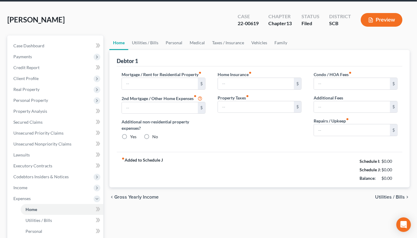
scroll to position [1, 0]
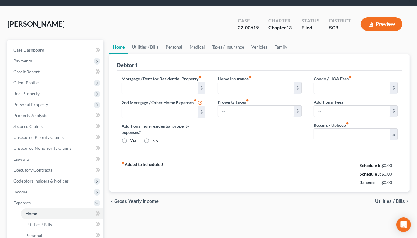
type input "279.00"
type input "0.00"
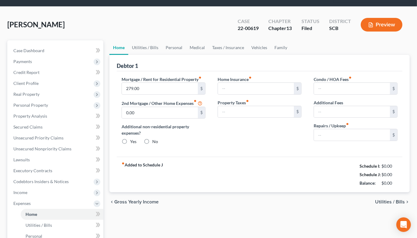
radio input "true"
type input "0.00"
type input "205.00"
type input "0.00"
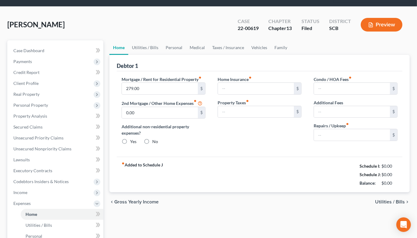
type input "25.00"
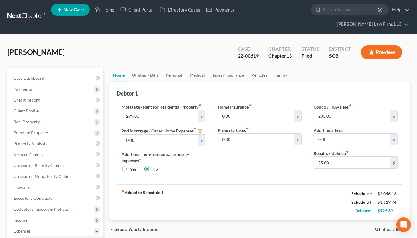
scroll to position [0, 0]
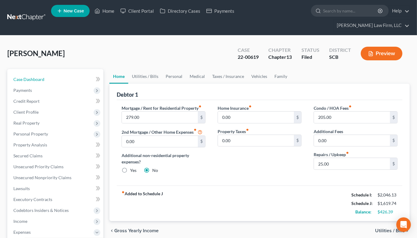
click at [50, 74] on link "Case Dashboard" at bounding box center [56, 79] width 95 height 11
select select "2"
select select "6"
select select "0"
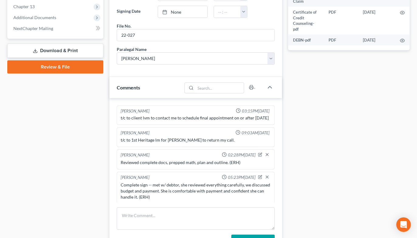
scroll to position [584, 0]
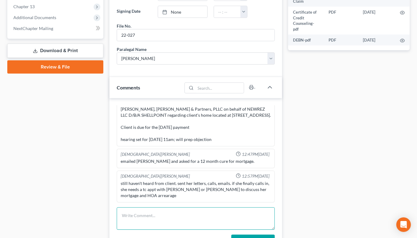
click at [170, 208] on textarea at bounding box center [196, 219] width 158 height 22
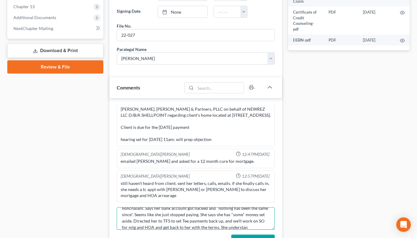
scroll to position [20, 0]
type textarea "TC w/ debtor about pending 362s and deliquency in her case. She's very nonchala…"
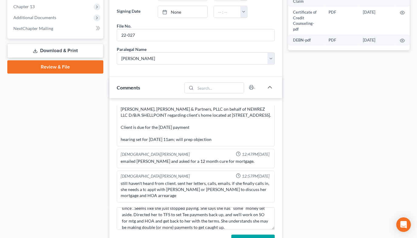
click at [265, 235] on button "Add Comment" at bounding box center [252, 241] width 43 height 13
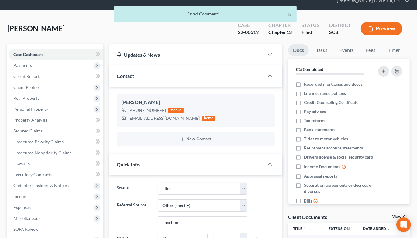
scroll to position [0, 0]
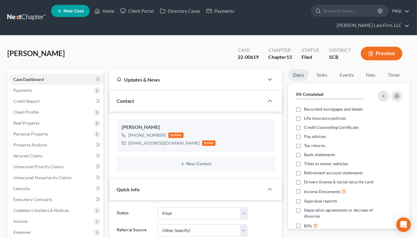
click at [33, 12] on link at bounding box center [26, 17] width 39 height 11
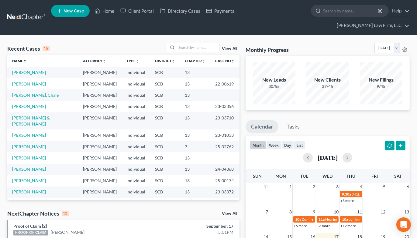
click at [330, 43] on div "Monthly Progress Bankruptcy Bankruptcy [DATE] [DATE] [DATE] [DATE] [DATE] [DATE…" at bounding box center [327, 49] width 164 height 13
click at [181, 43] on input "search" at bounding box center [198, 47] width 43 height 9
type input "ronco"
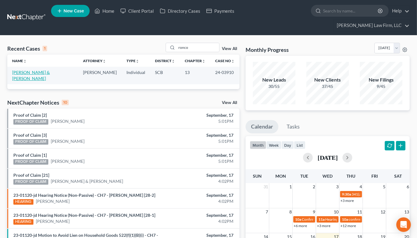
click at [39, 70] on link "[PERSON_NAME] & [PERSON_NAME]" at bounding box center [31, 75] width 38 height 11
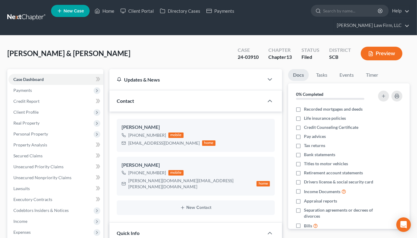
select select "0"
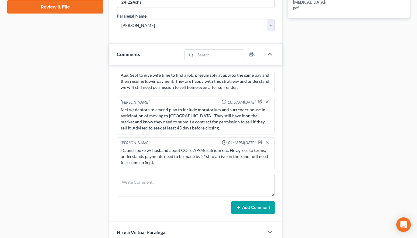
scroll to position [405, 0]
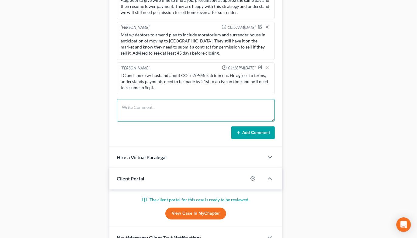
click at [191, 101] on textarea at bounding box center [196, 110] width 158 height 22
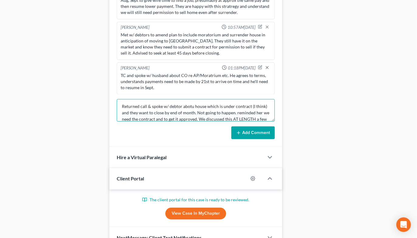
scroll to position [7, 0]
type textarea "Returned call & spoke w/ debtor abotu house which is under contract (I think) a…"
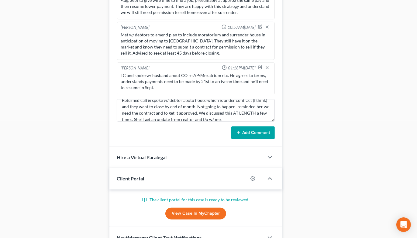
click at [262, 127] on button "Add Comment" at bounding box center [252, 133] width 43 height 13
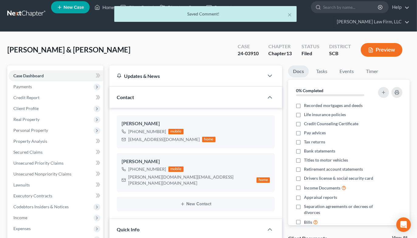
scroll to position [276, 0]
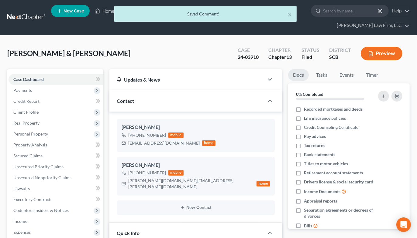
click at [29, 10] on div "× Saved Comment!" at bounding box center [205, 15] width 417 height 19
click at [24, 15] on div "× Saved Comment!" at bounding box center [205, 15] width 417 height 19
click at [25, 12] on div "× Saved Comment!" at bounding box center [205, 15] width 417 height 19
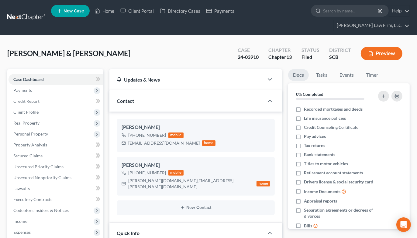
click at [26, 12] on link at bounding box center [26, 17] width 39 height 11
